Goal: Information Seeking & Learning: Learn about a topic

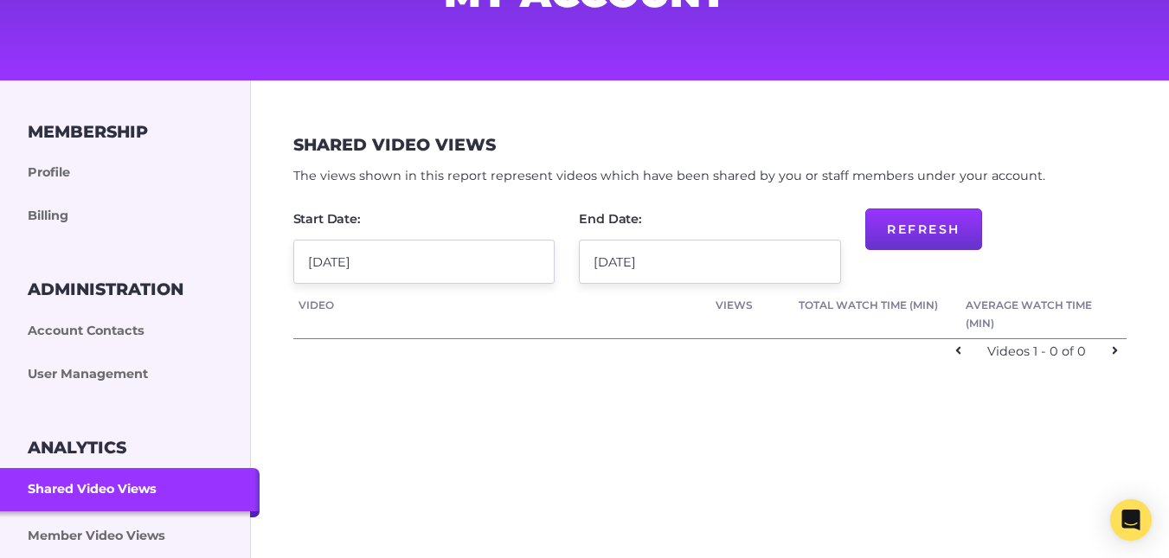
scroll to position [167, 0]
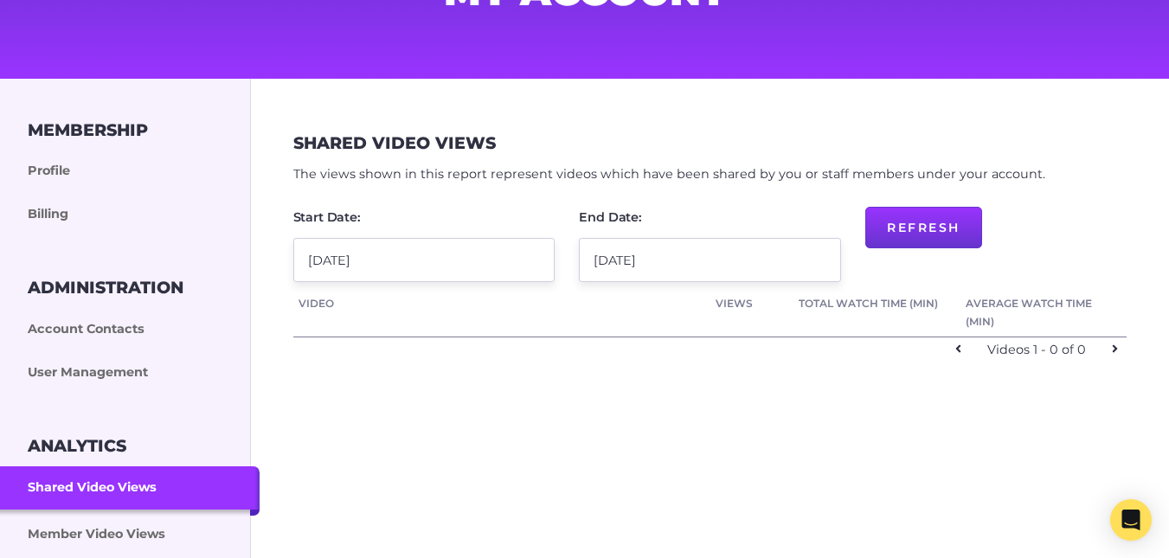
click at [480, 256] on input "1 August 2025" at bounding box center [423, 260] width 261 height 44
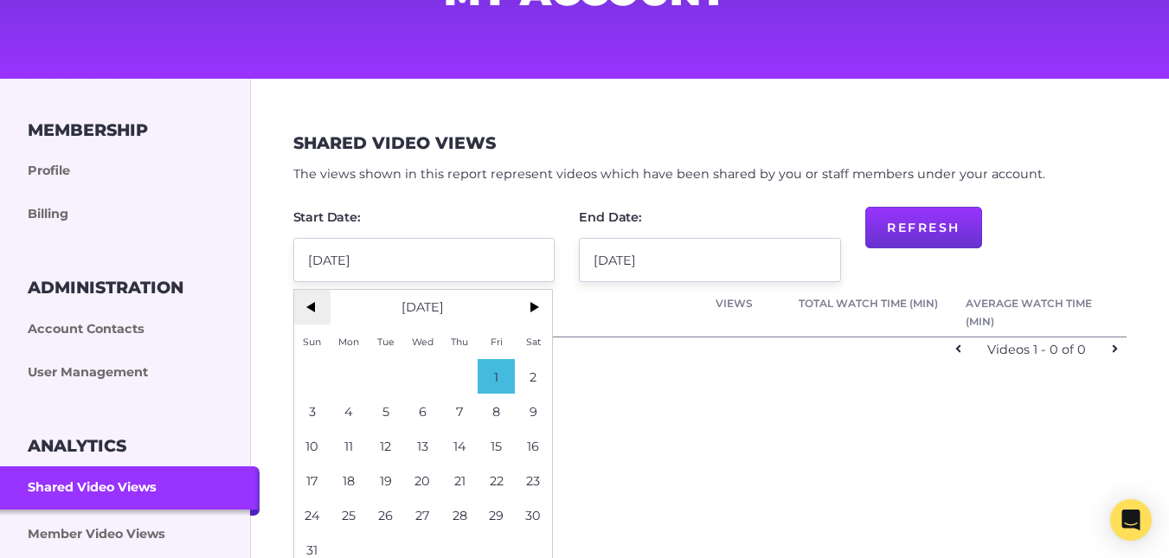
click at [318, 302] on span "<" at bounding box center [312, 307] width 37 height 35
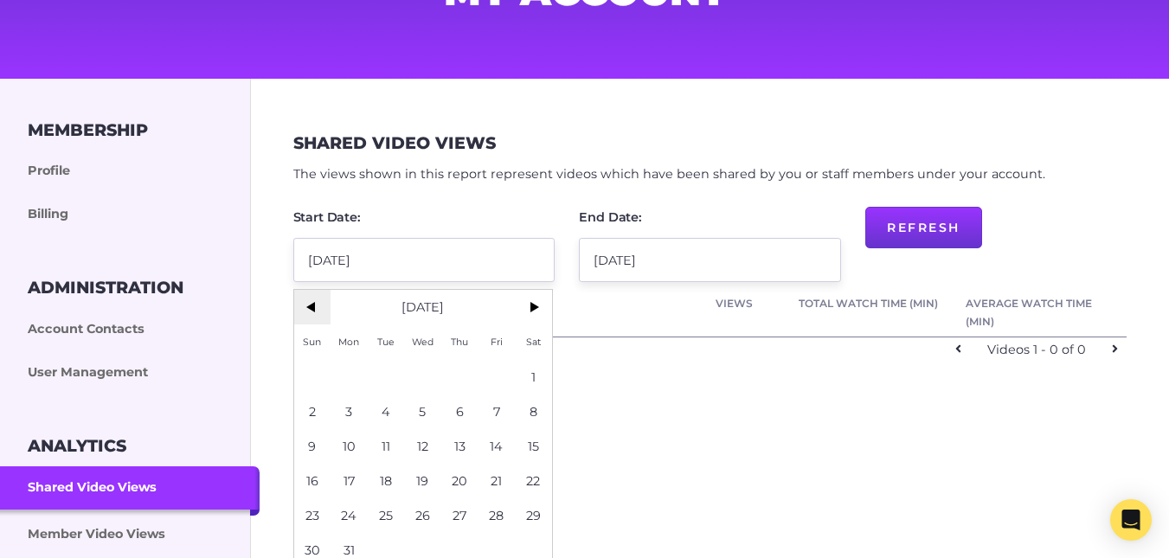
click at [318, 302] on span "<" at bounding box center [312, 307] width 37 height 35
click at [431, 373] on span "1" at bounding box center [422, 376] width 37 height 35
type input "1 January 2025"
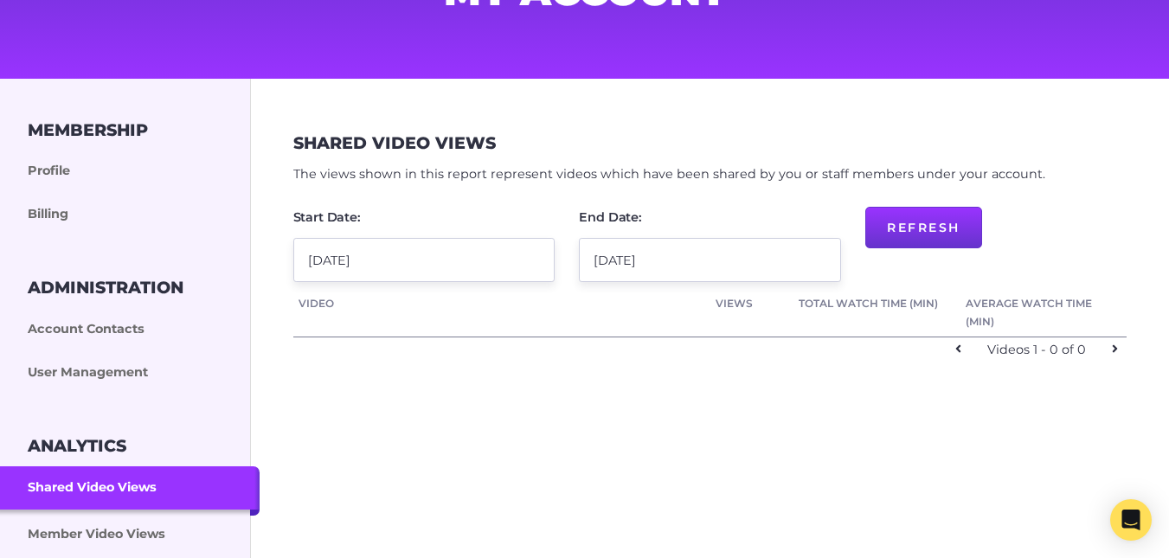
click at [919, 211] on button "Refresh" at bounding box center [923, 228] width 117 height 42
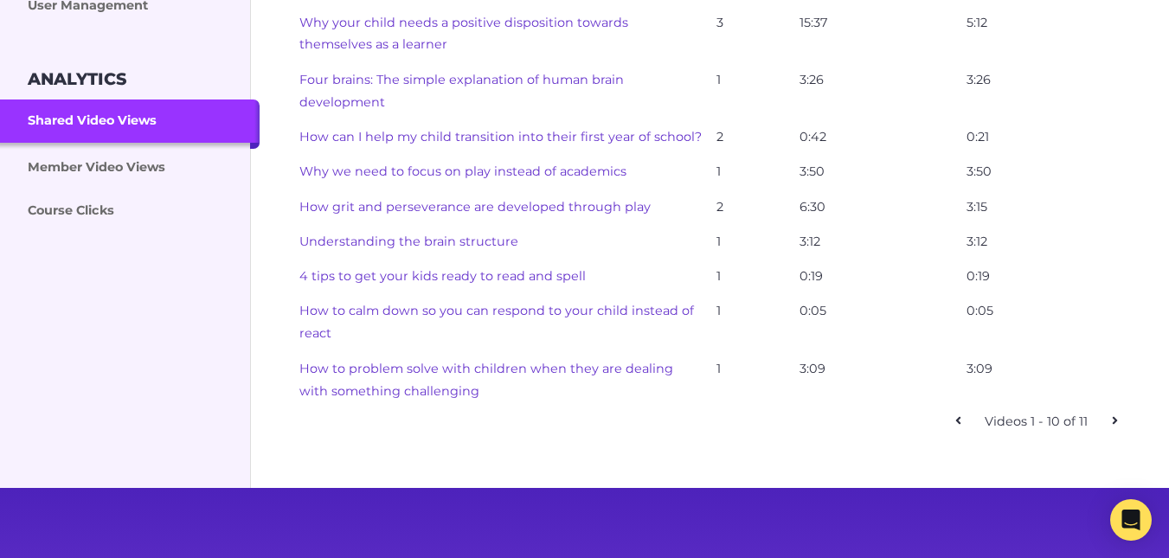
scroll to position [545, 0]
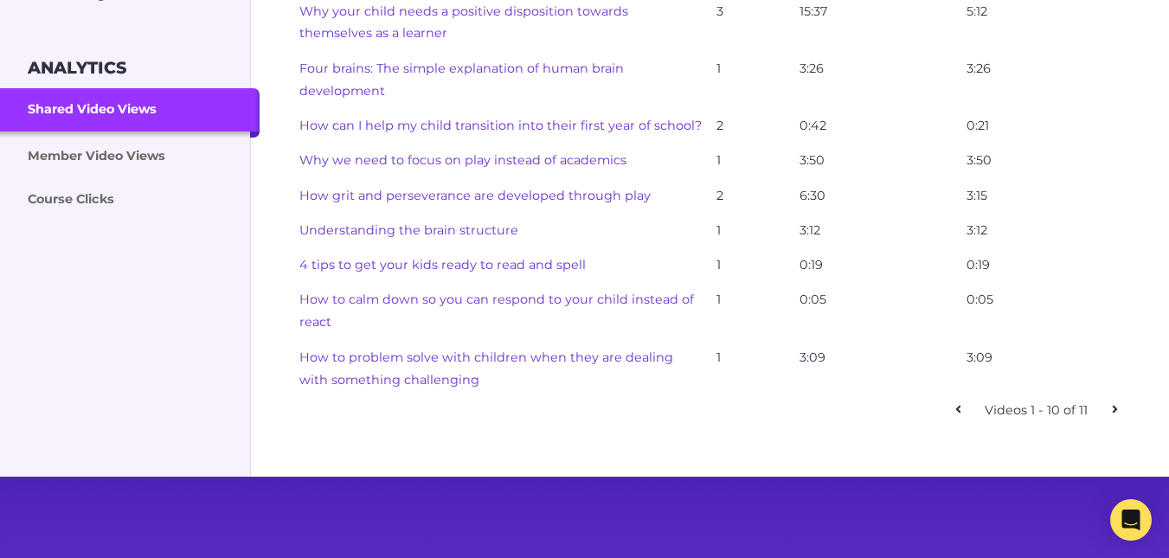
click at [1110, 408] on link at bounding box center [1115, 410] width 25 height 25
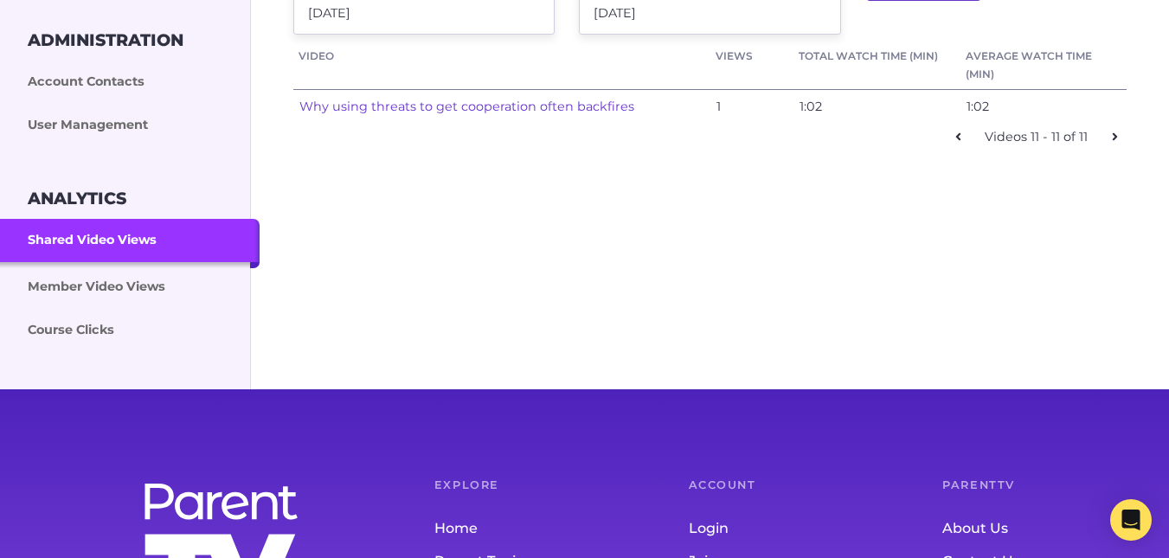
scroll to position [308, 0]
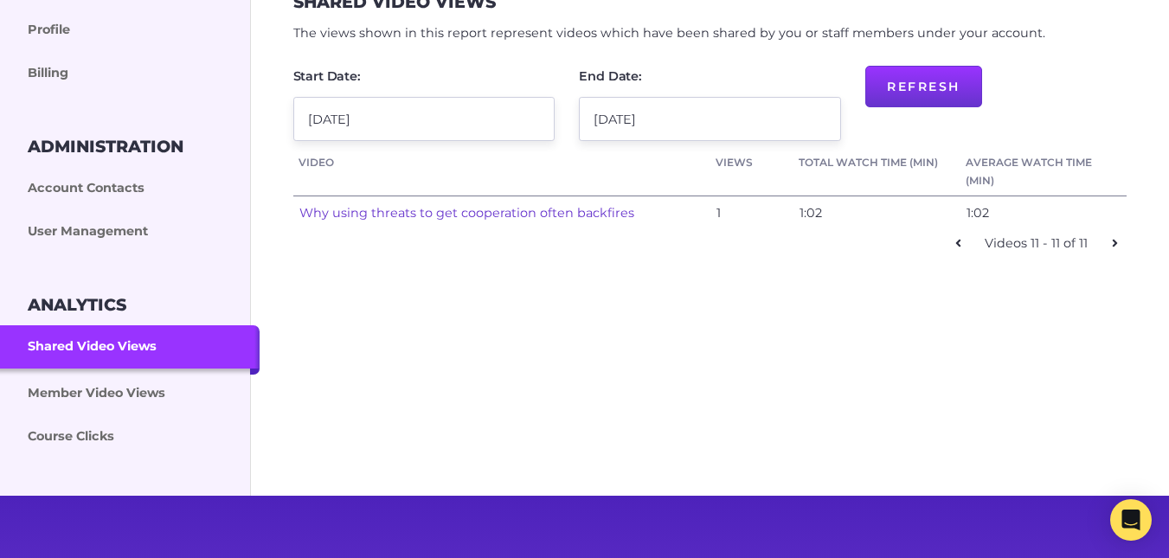
click at [953, 249] on link at bounding box center [958, 243] width 25 height 25
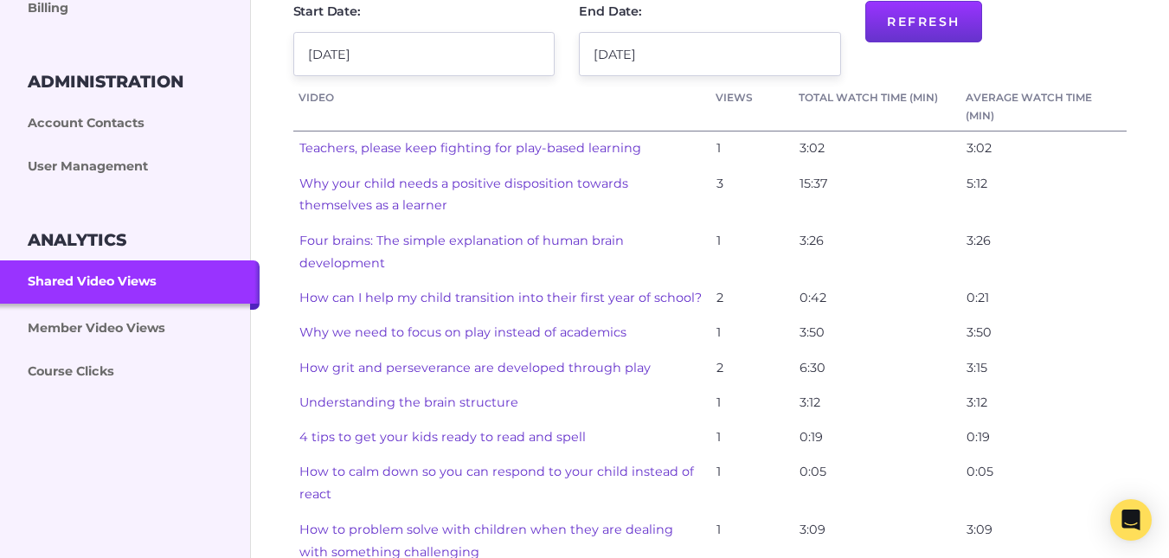
scroll to position [376, 0]
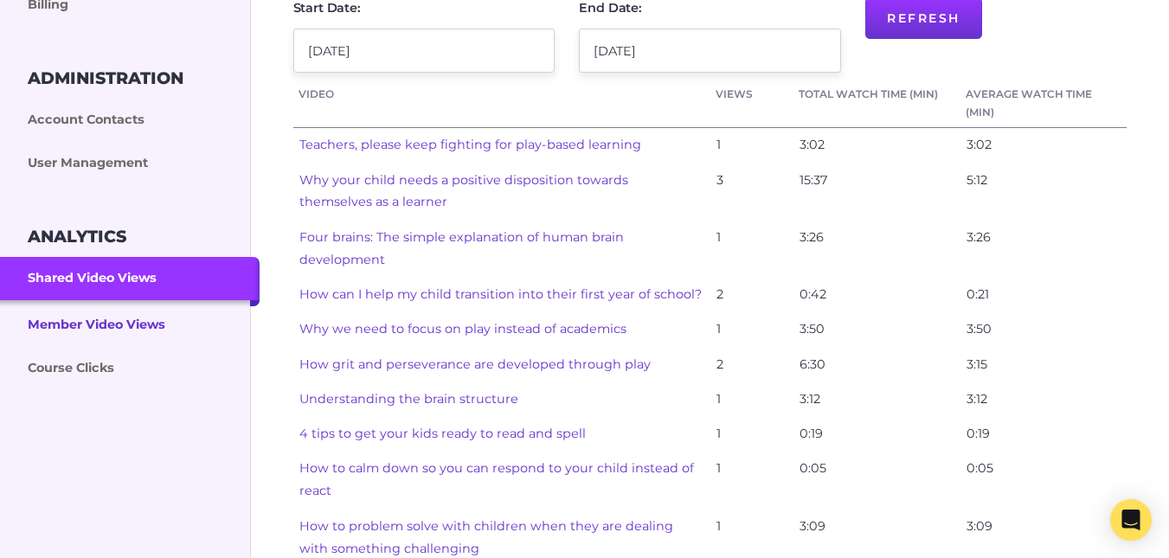
click at [88, 319] on link "Member Video Views" at bounding box center [130, 323] width 260 height 47
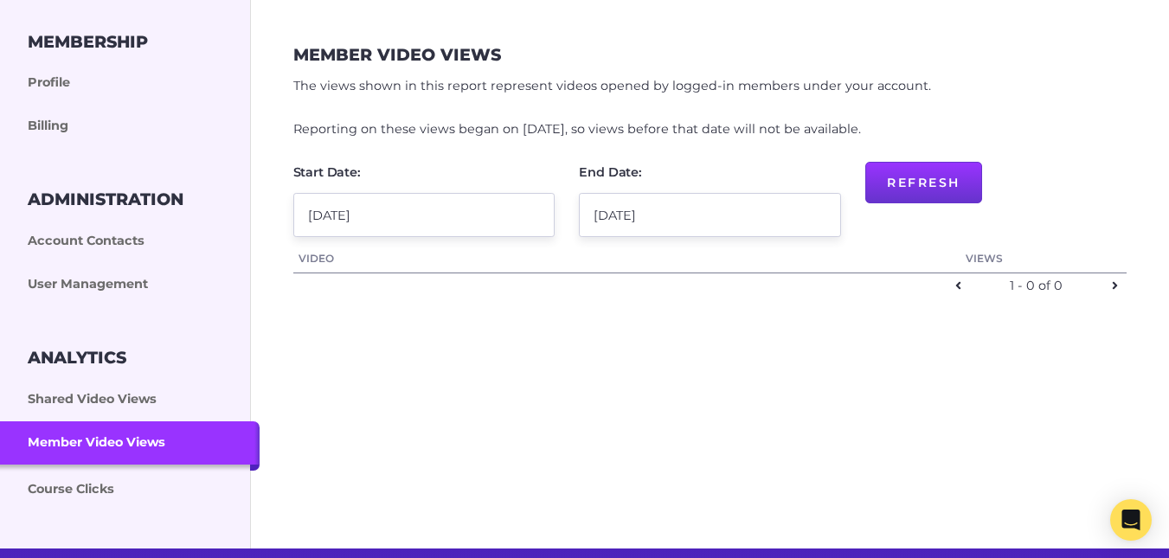
scroll to position [256, 0]
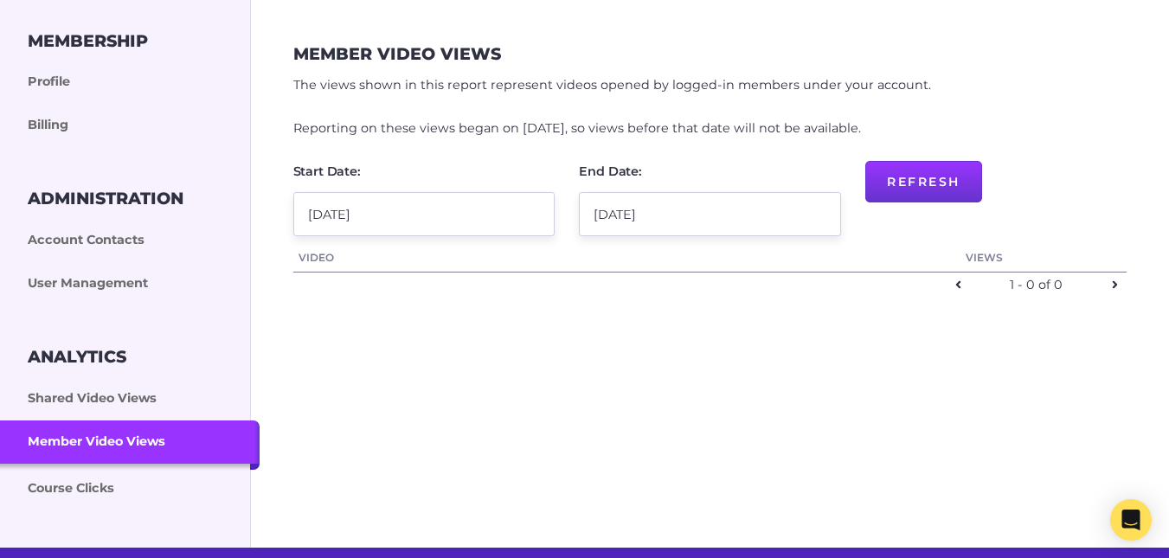
click at [383, 214] on input "1 August 2025" at bounding box center [423, 214] width 261 height 44
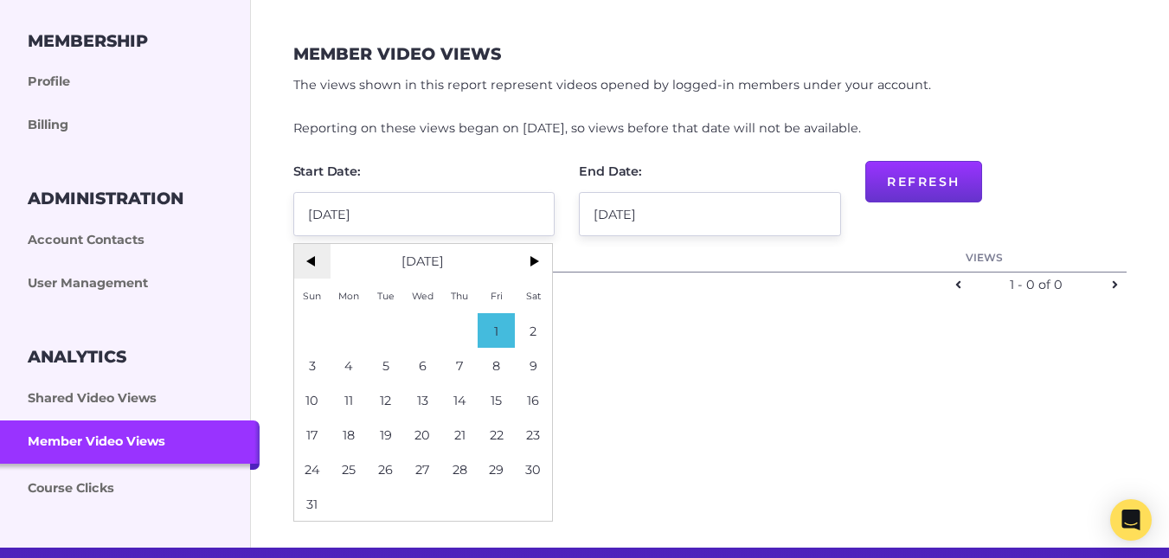
click at [316, 264] on span "<" at bounding box center [312, 261] width 37 height 35
click at [304, 325] on span "1" at bounding box center [312, 330] width 37 height 35
type input "1 June 2025"
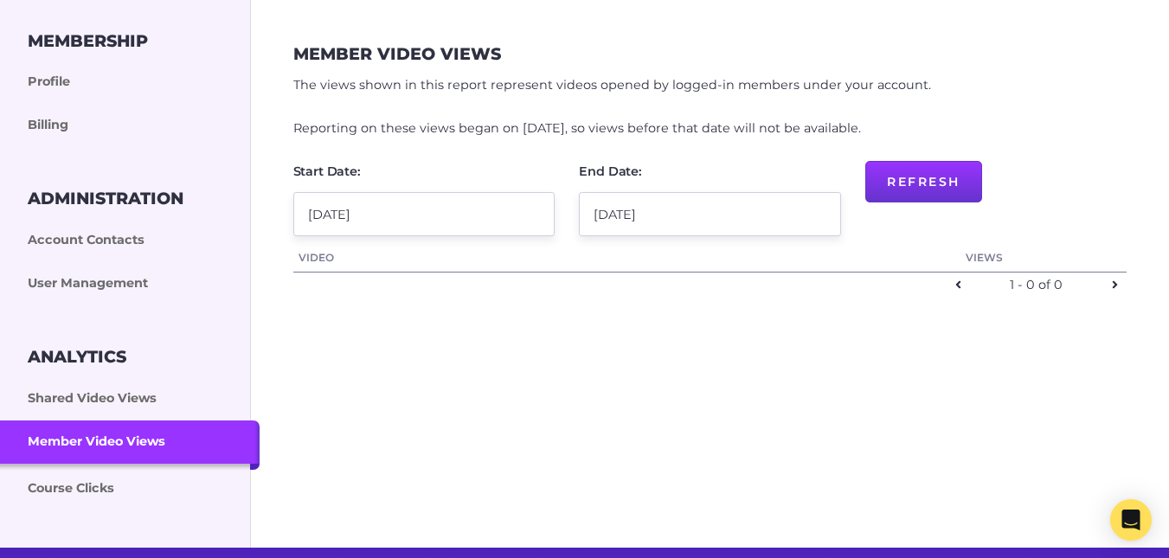
click at [879, 193] on button "Refresh" at bounding box center [923, 182] width 117 height 42
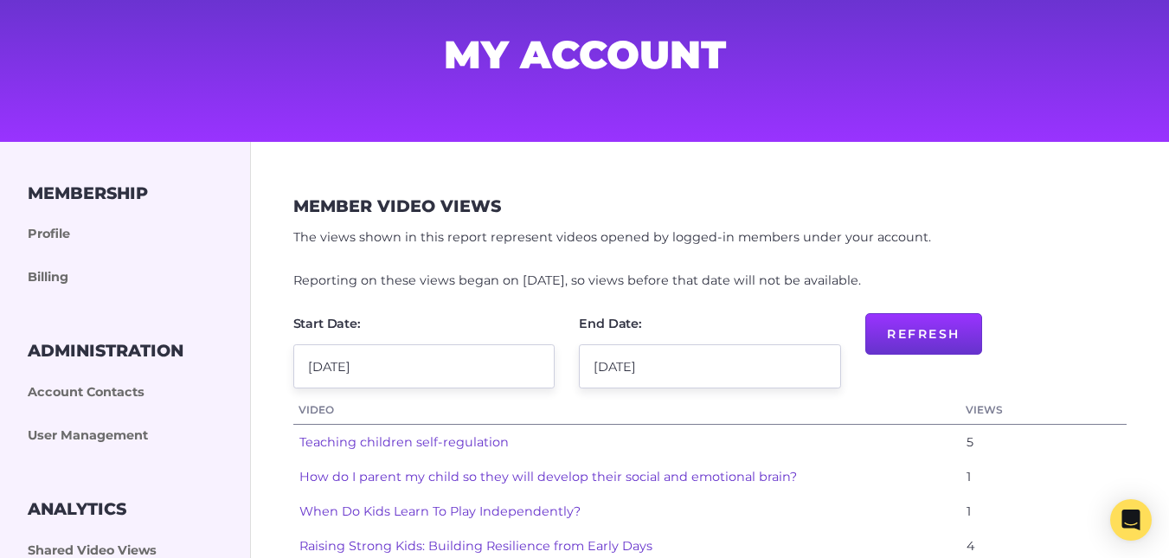
scroll to position [0, 0]
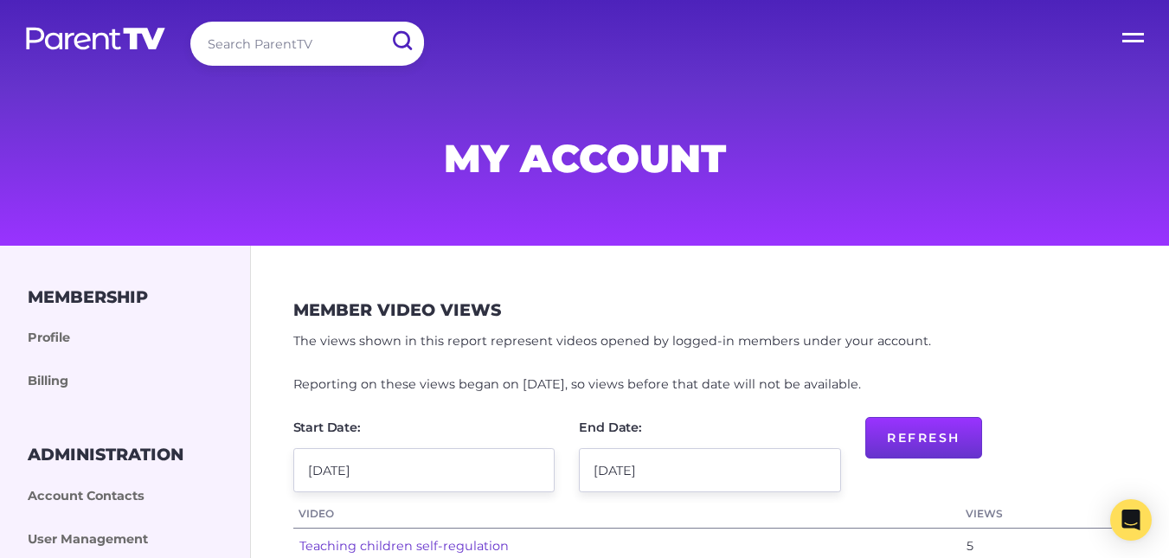
click at [1135, 35] on label "Open Menu" at bounding box center [1134, 34] width 69 height 69
click at [0, 0] on input "Open Menu" at bounding box center [0, 0] width 0 height 0
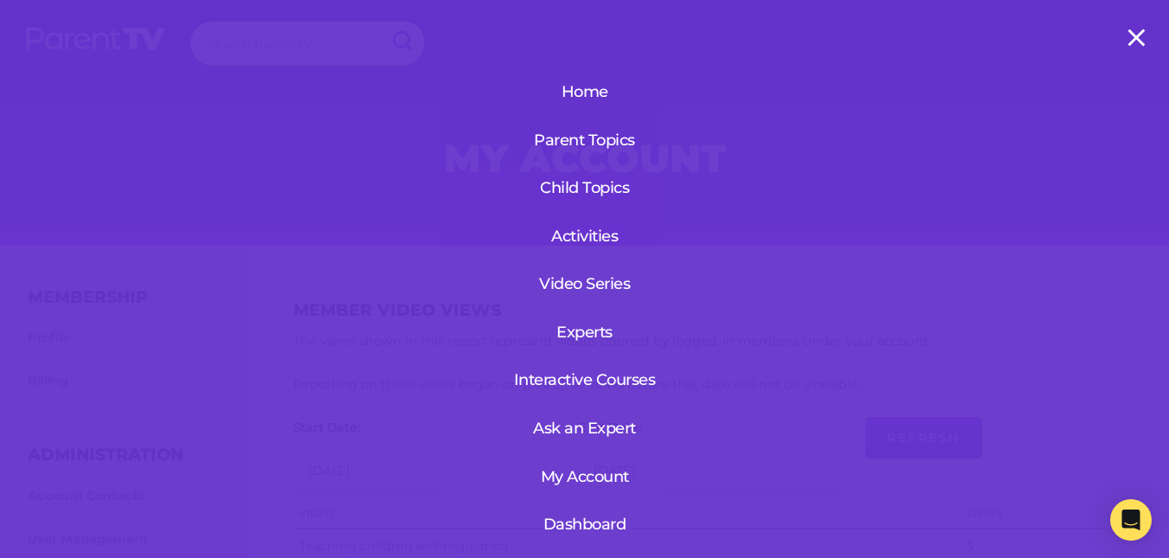
click at [582, 99] on link "Home" at bounding box center [584, 91] width 159 height 45
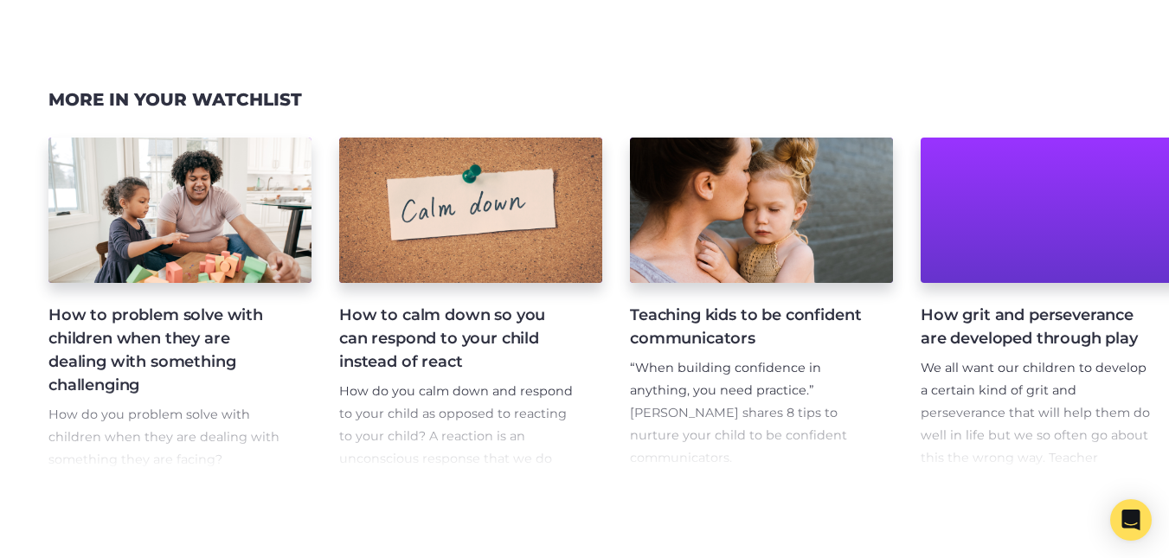
scroll to position [1605, 0]
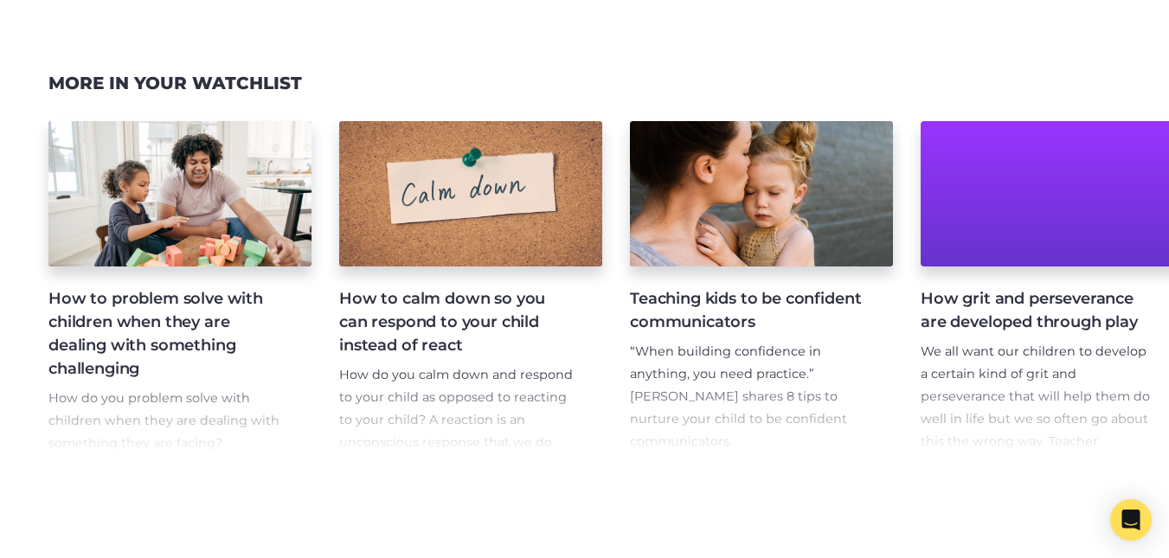
click at [172, 335] on h4 "How to problem solve with children when they are dealing with something challen…" at bounding box center [165, 333] width 235 height 93
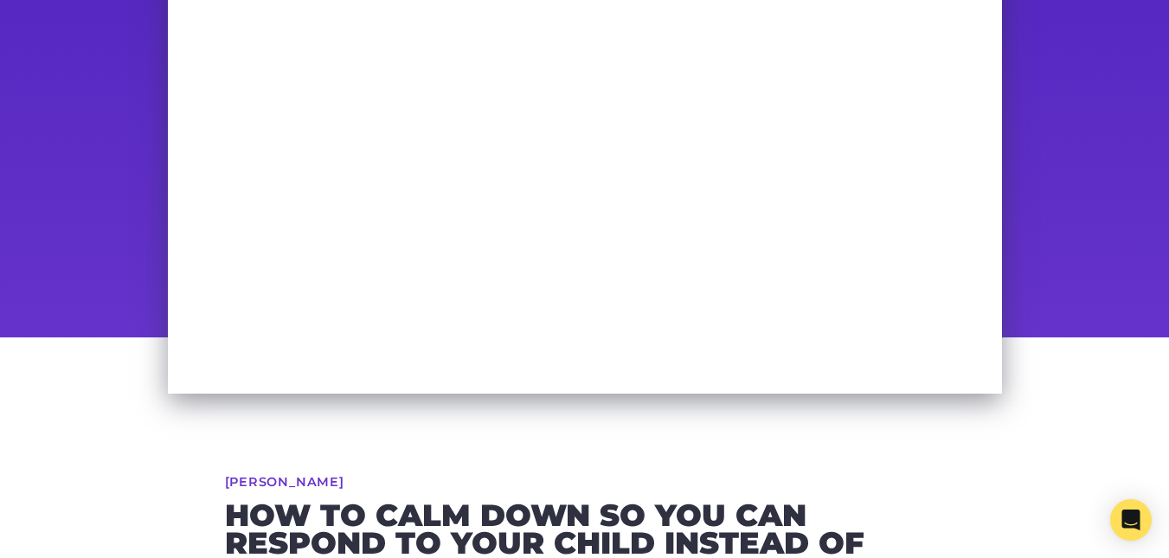
scroll to position [201, 0]
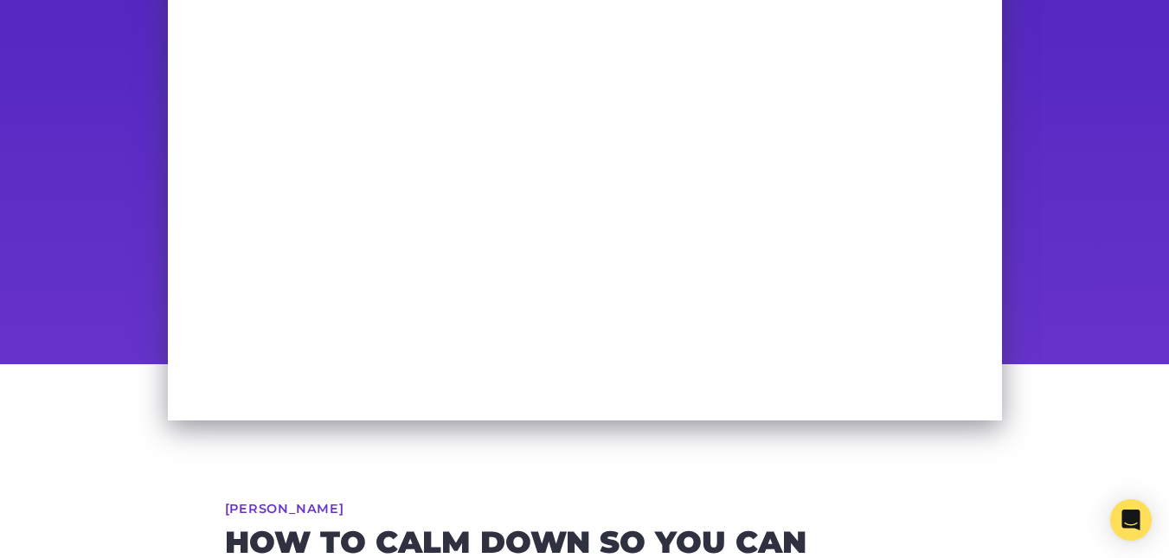
drag, startPoint x: 0, startPoint y: 0, endPoint x: 1171, endPoint y: 172, distance: 1183.5
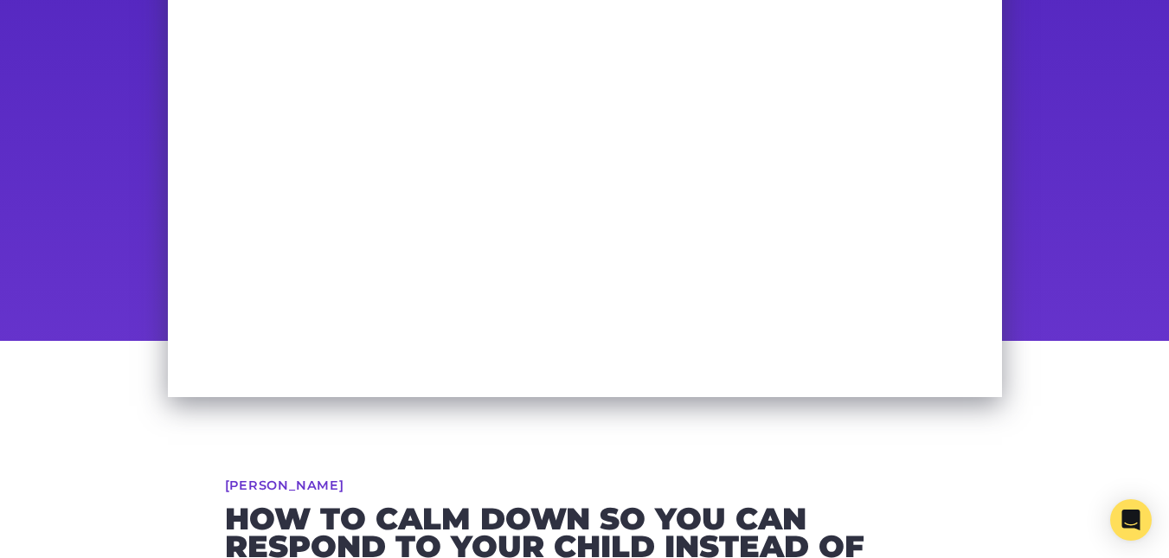
scroll to position [211, 0]
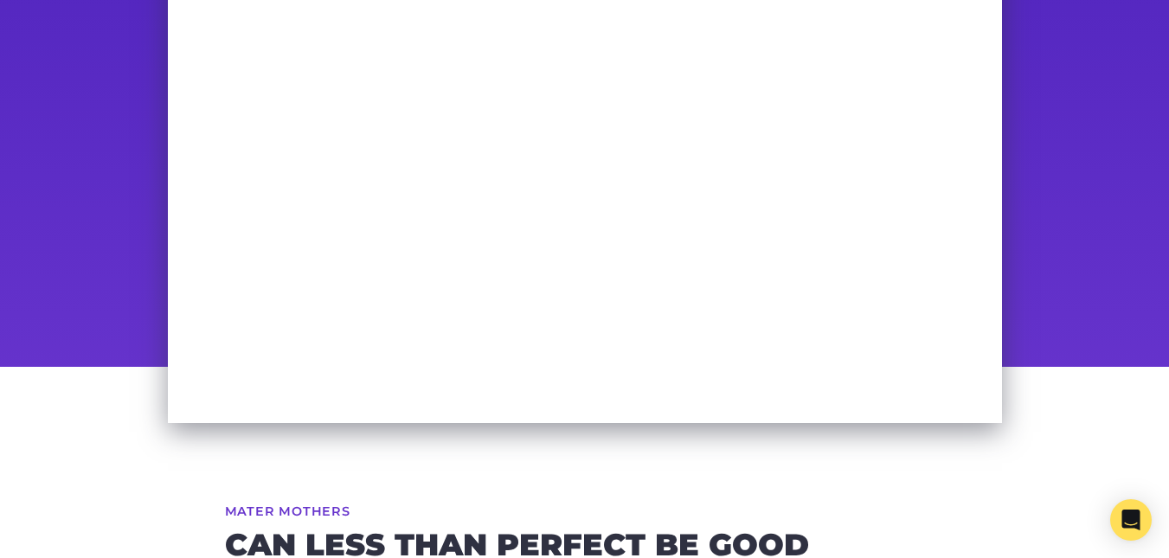
scroll to position [195, 0]
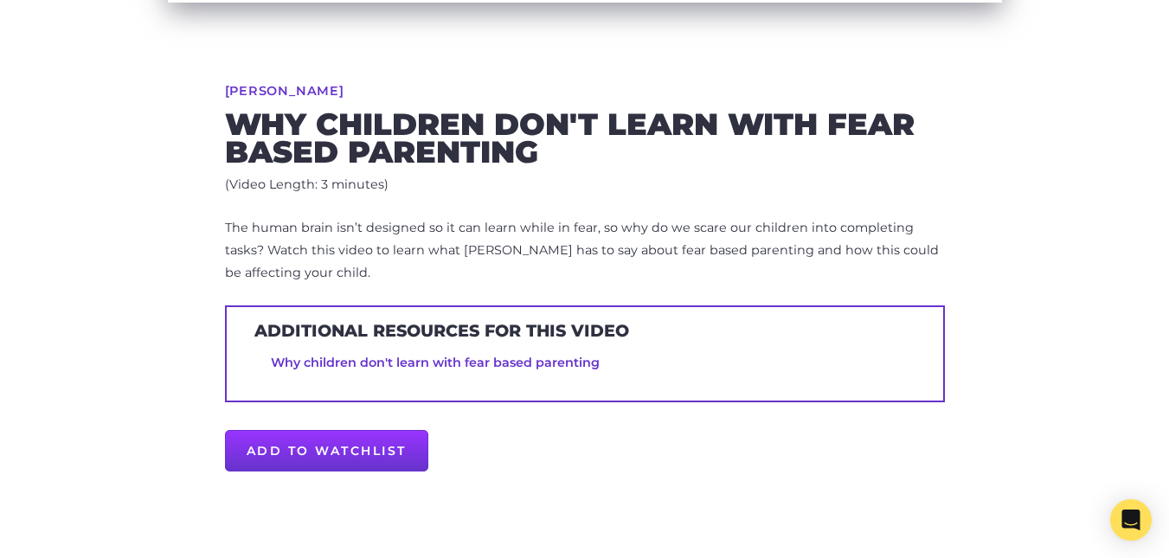
scroll to position [620, 0]
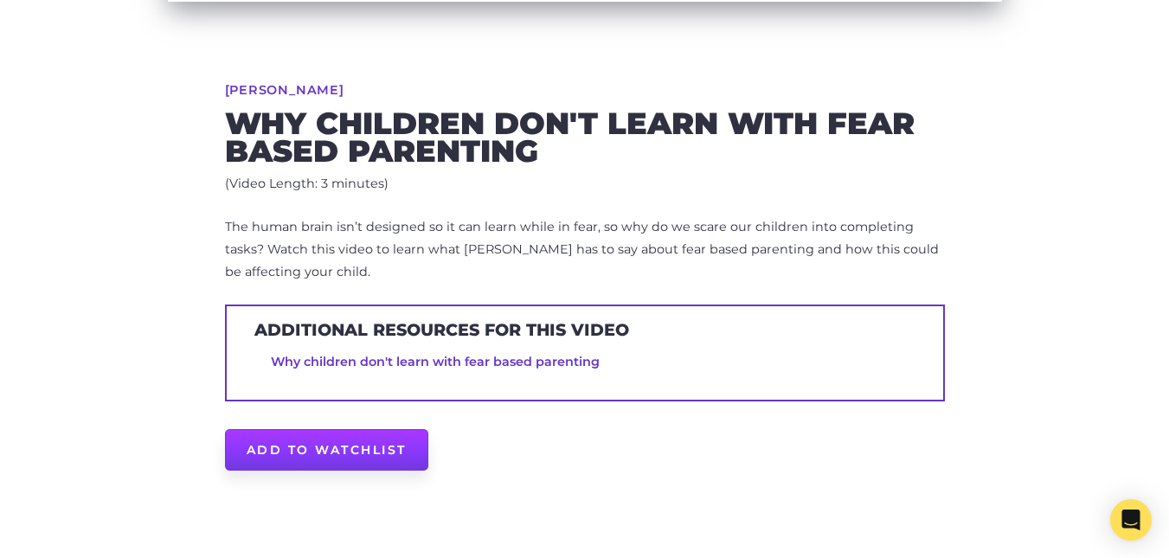
click at [332, 436] on link "Add to Watchlist" at bounding box center [326, 450] width 203 height 42
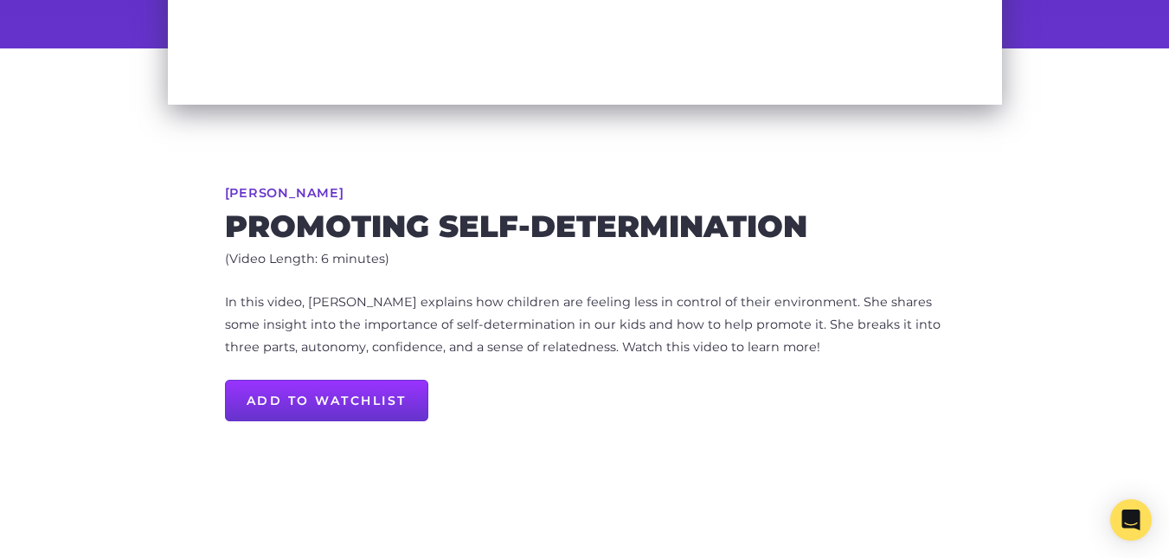
scroll to position [520, 0]
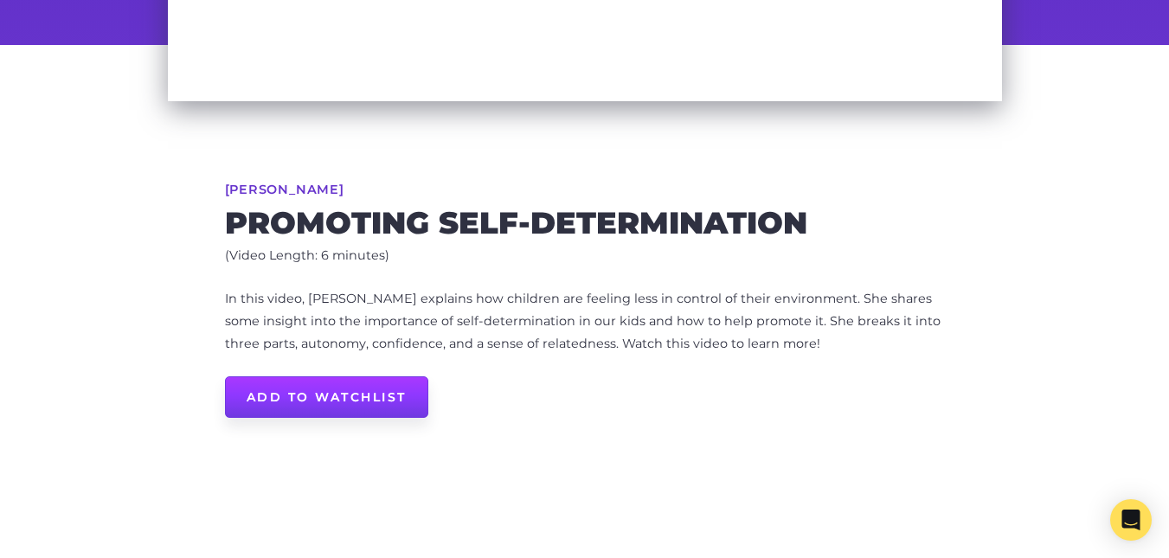
click at [314, 388] on link "Add to Watchlist" at bounding box center [326, 397] width 203 height 42
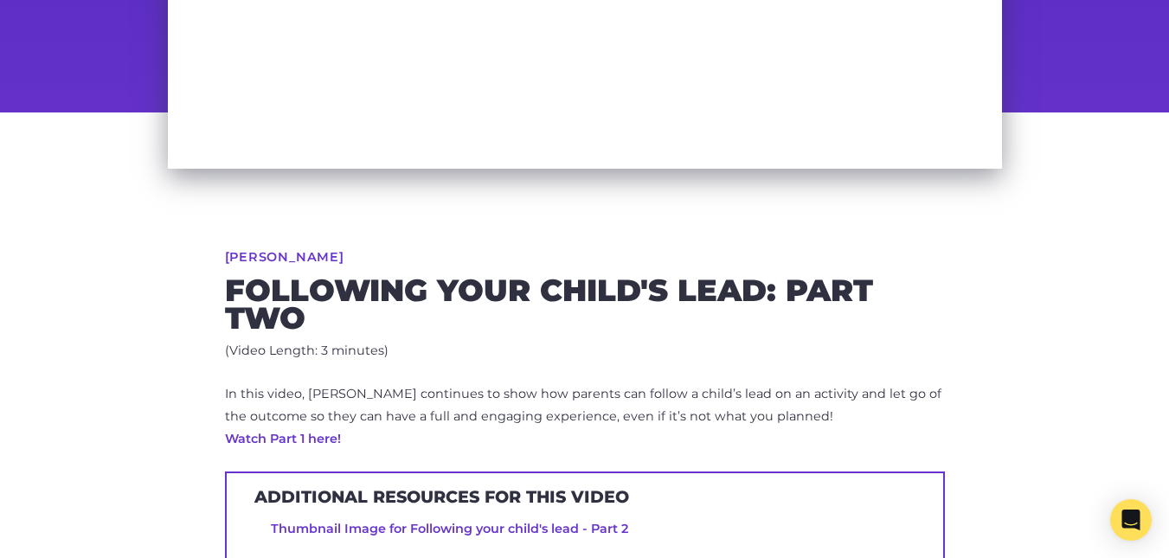
scroll to position [539, 0]
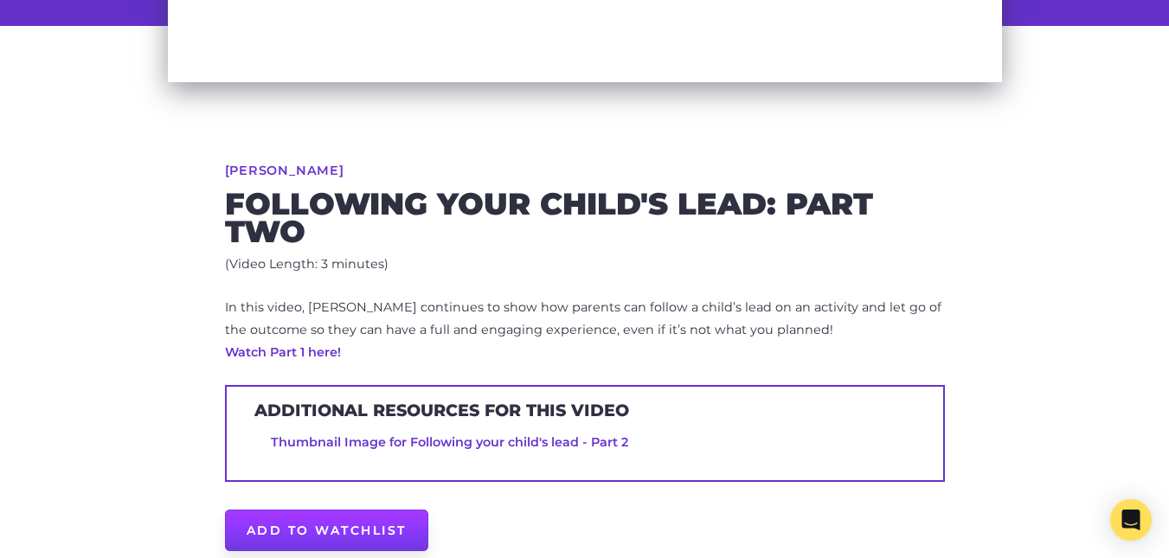
click at [373, 522] on link "Add to Watchlist" at bounding box center [326, 531] width 203 height 42
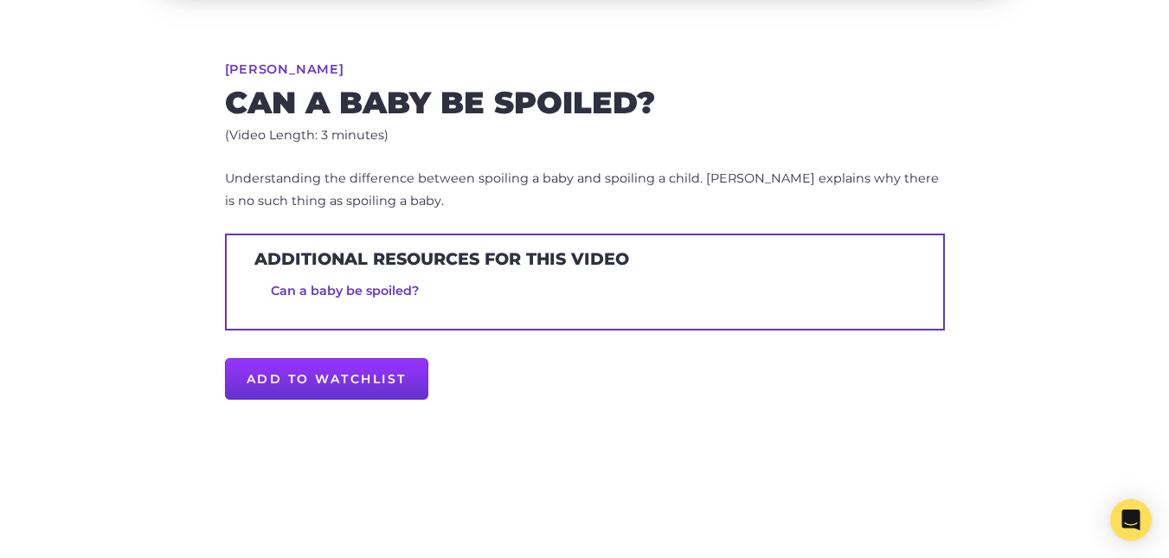
scroll to position [643, 0]
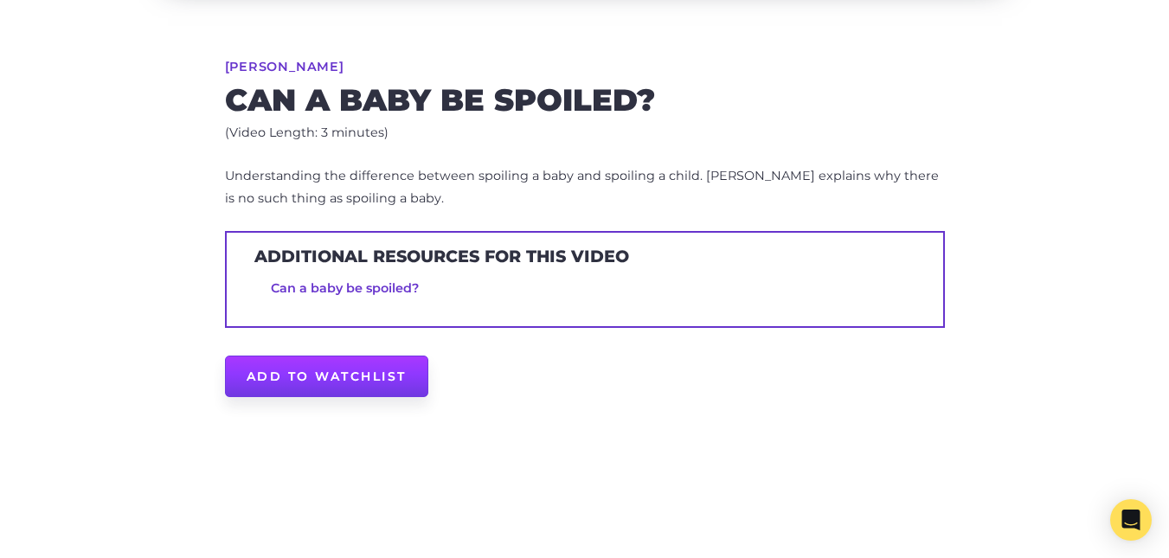
click at [318, 363] on link "Add to Watchlist" at bounding box center [326, 377] width 203 height 42
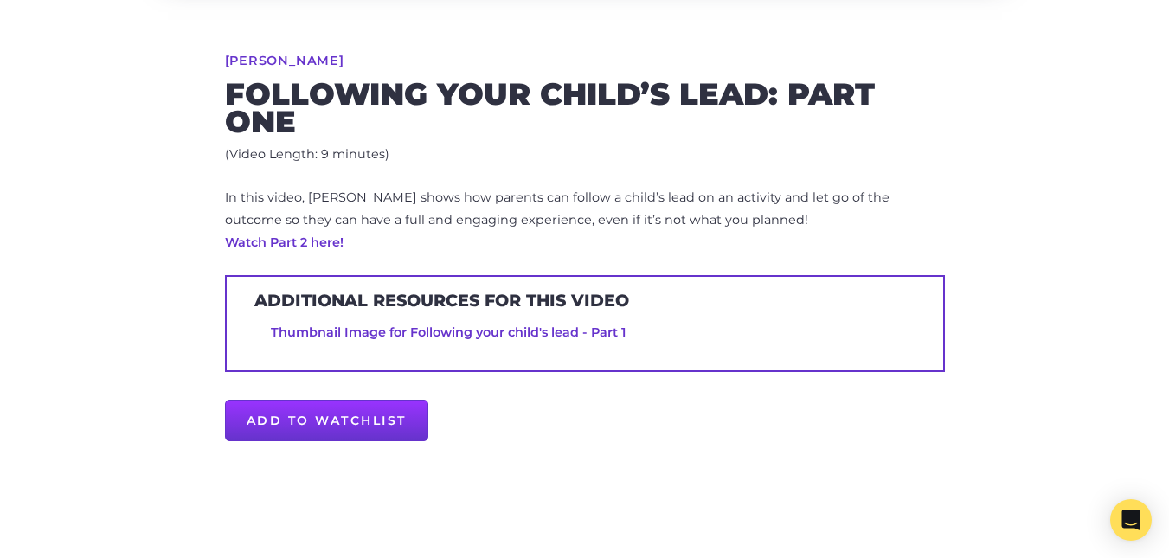
scroll to position [698, 0]
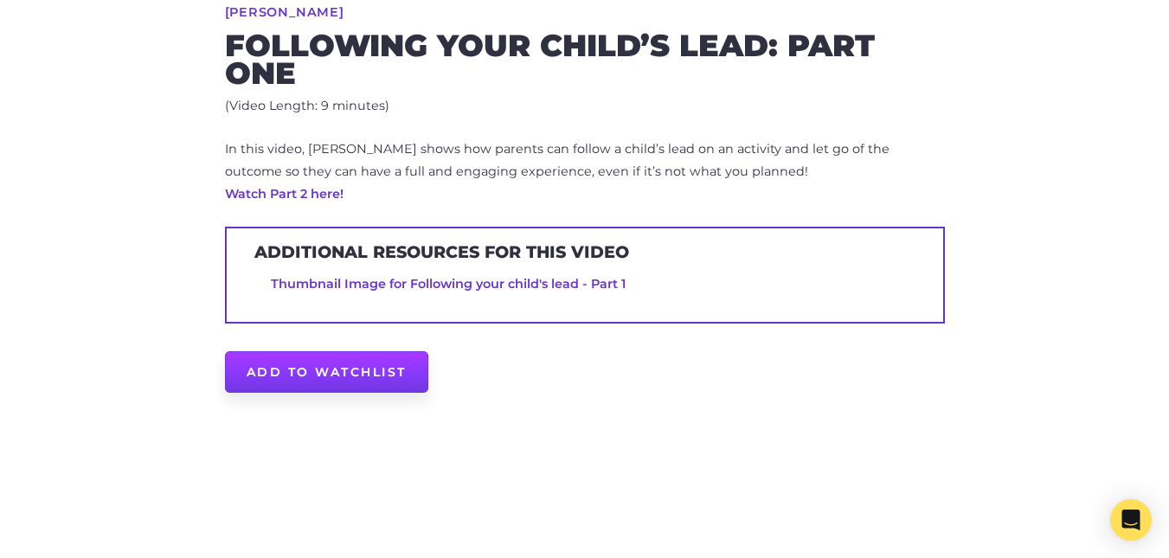
click at [367, 367] on link "Add to Watchlist" at bounding box center [326, 372] width 203 height 42
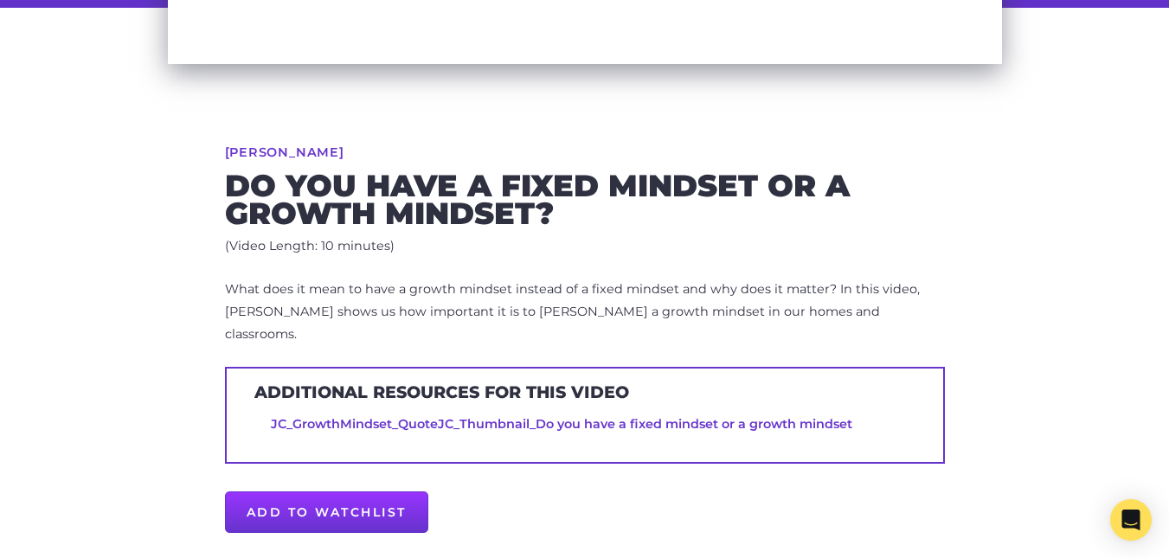
scroll to position [561, 0]
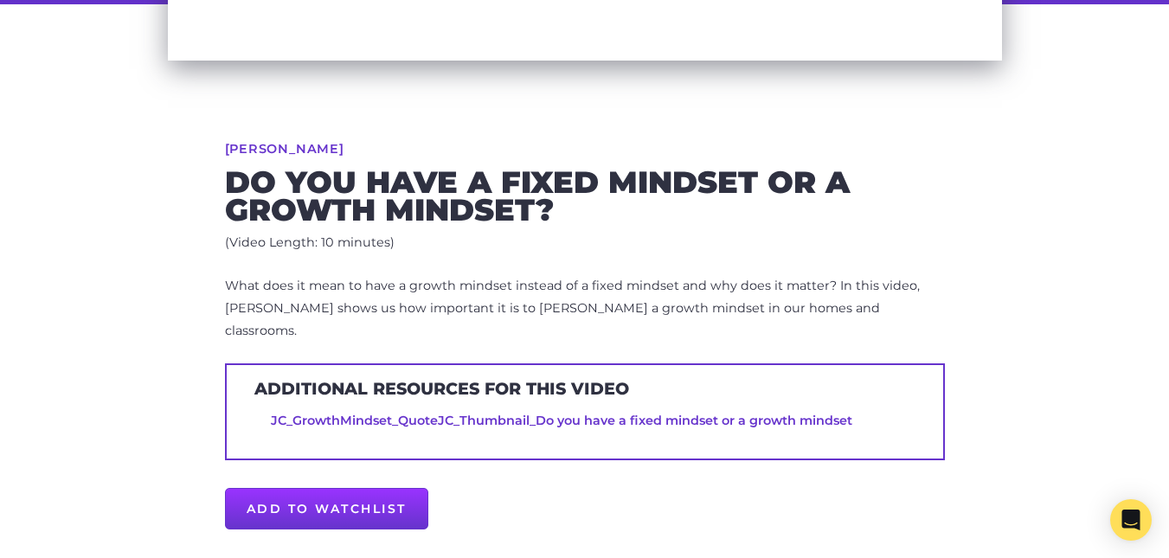
click at [1168, 198] on html "Search ParentTV Home Parent Topics Child Topics Activities Video Series Experts…" at bounding box center [584, 537] width 1169 height 2196
click at [335, 488] on link "Add to Watchlist" at bounding box center [326, 509] width 203 height 42
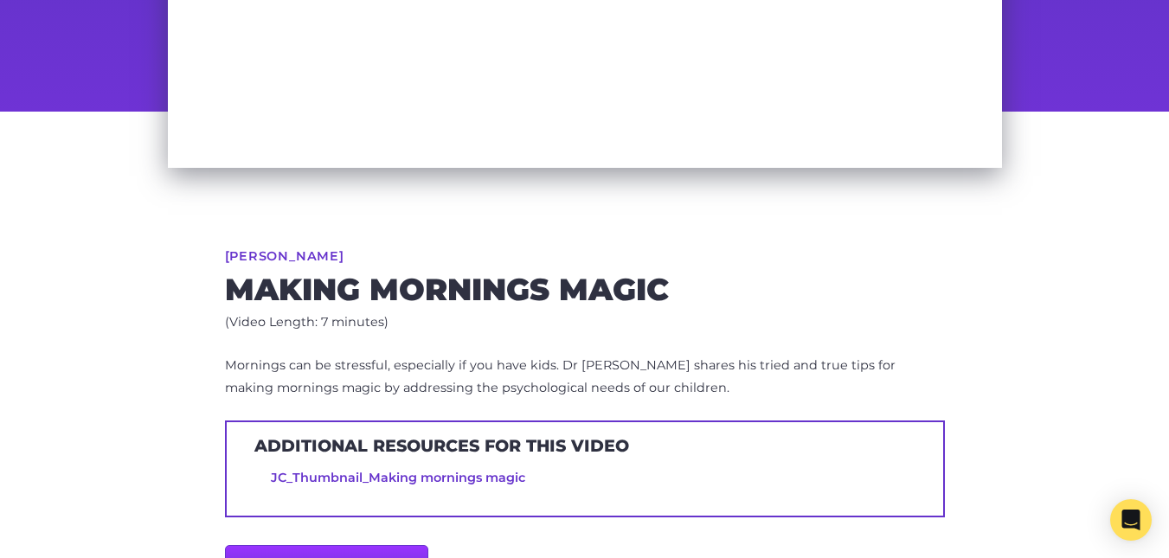
scroll to position [481, 0]
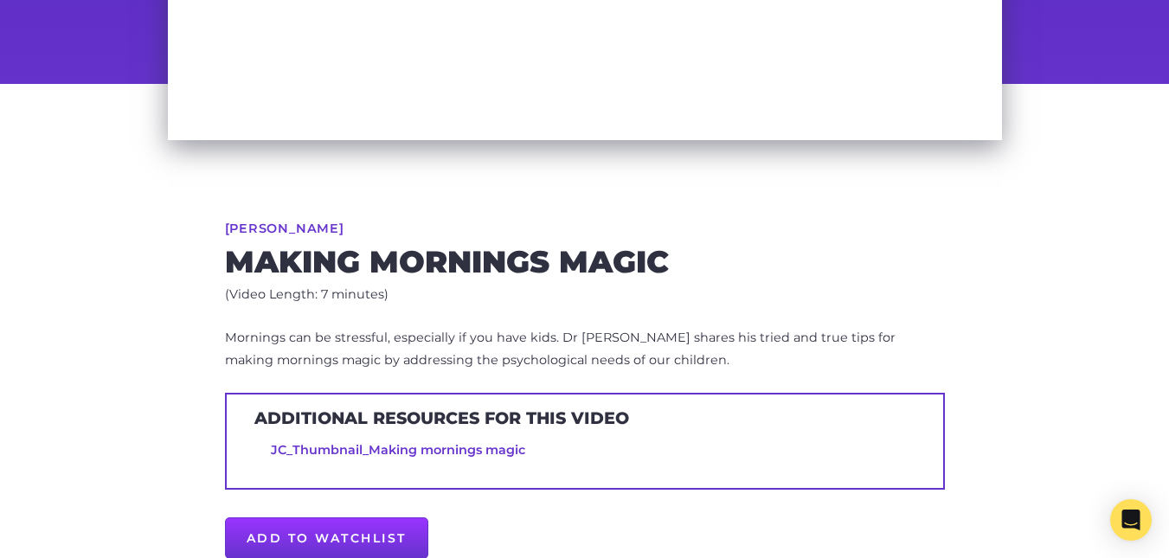
drag, startPoint x: 0, startPoint y: 0, endPoint x: 1181, endPoint y: 209, distance: 1199.7
click at [332, 525] on link "Add to Watchlist" at bounding box center [326, 539] width 203 height 42
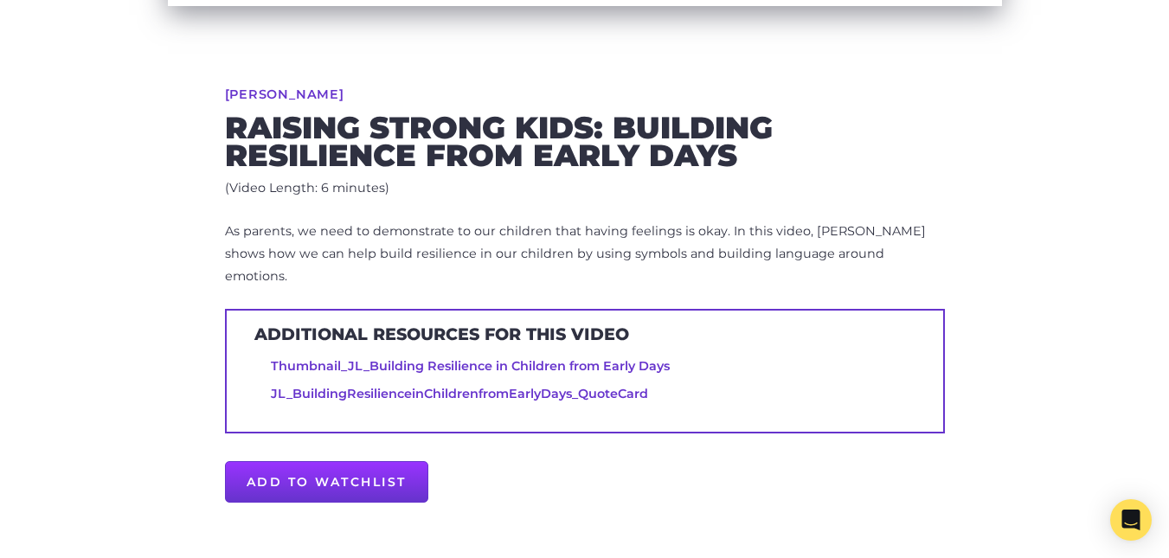
scroll to position [633, 0]
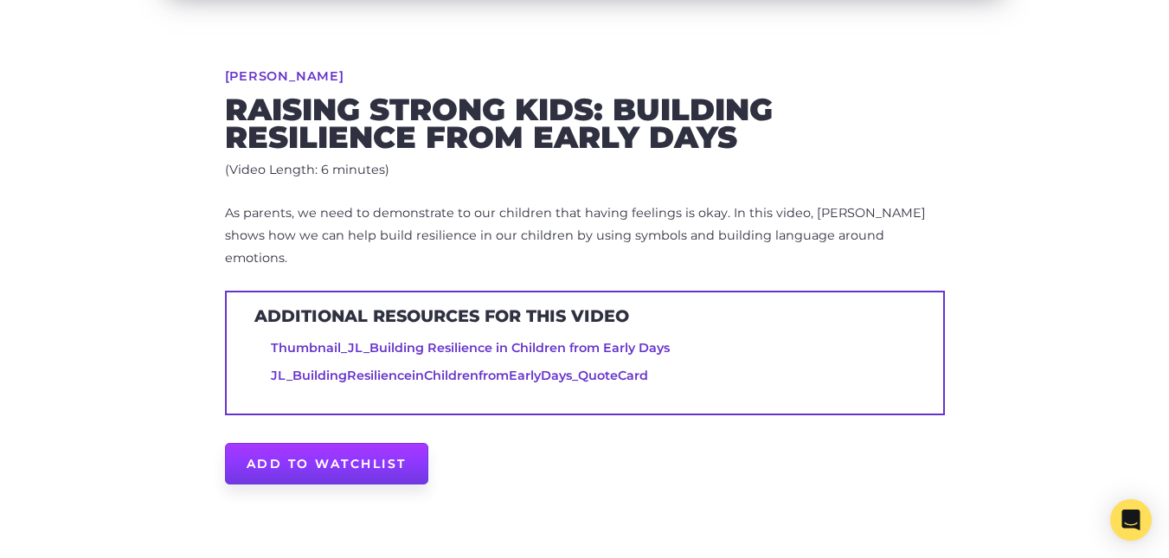
click at [350, 445] on link "Add to Watchlist" at bounding box center [326, 464] width 203 height 42
